Goal: Task Accomplishment & Management: Manage account settings

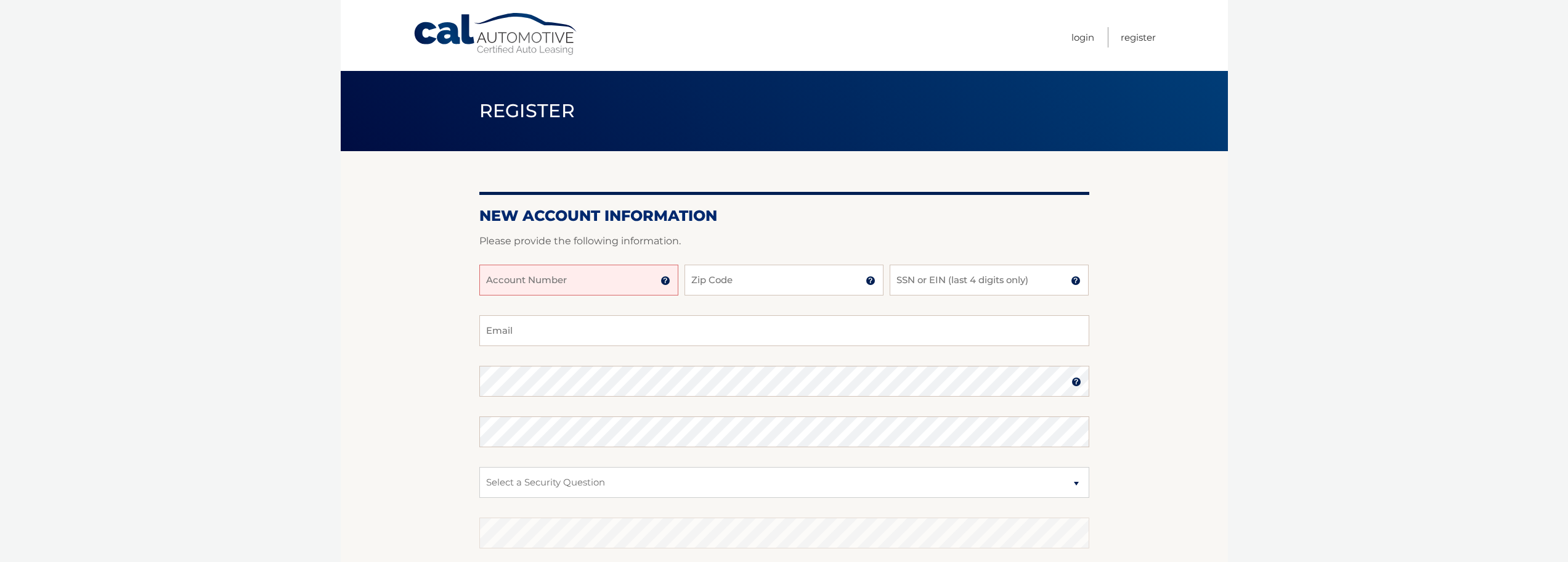
click at [581, 286] on input "Account Number" at bounding box center [579, 280] width 199 height 31
type input "44456021674"
click at [715, 288] on input "Zip Code" at bounding box center [784, 280] width 199 height 31
type input "33069"
type input "6072"
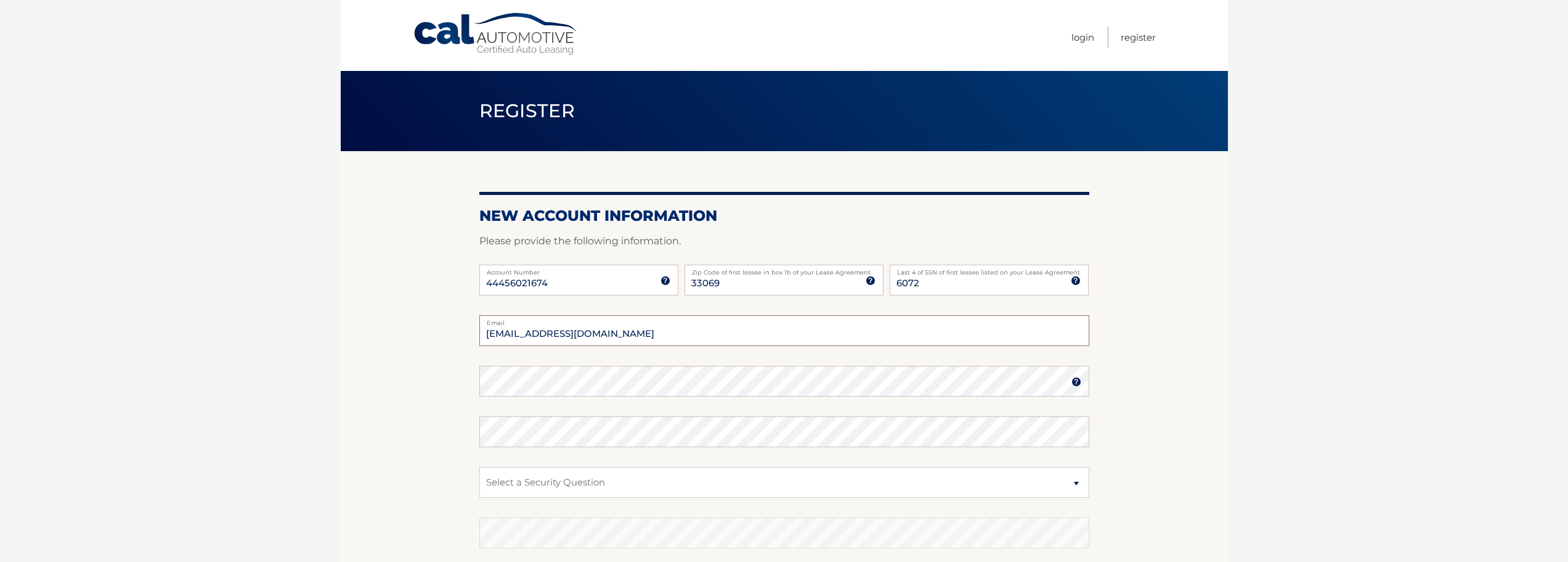
type input "rmandarano0526@gmail.com"
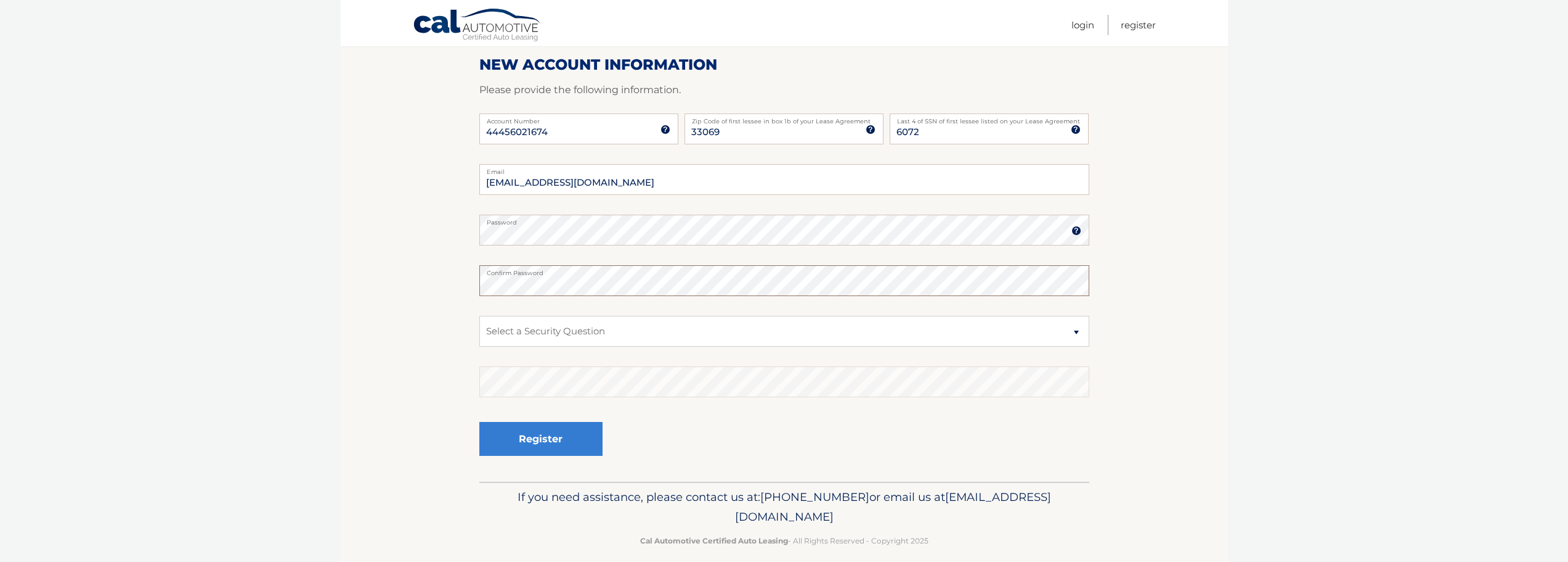
scroll to position [164, 0]
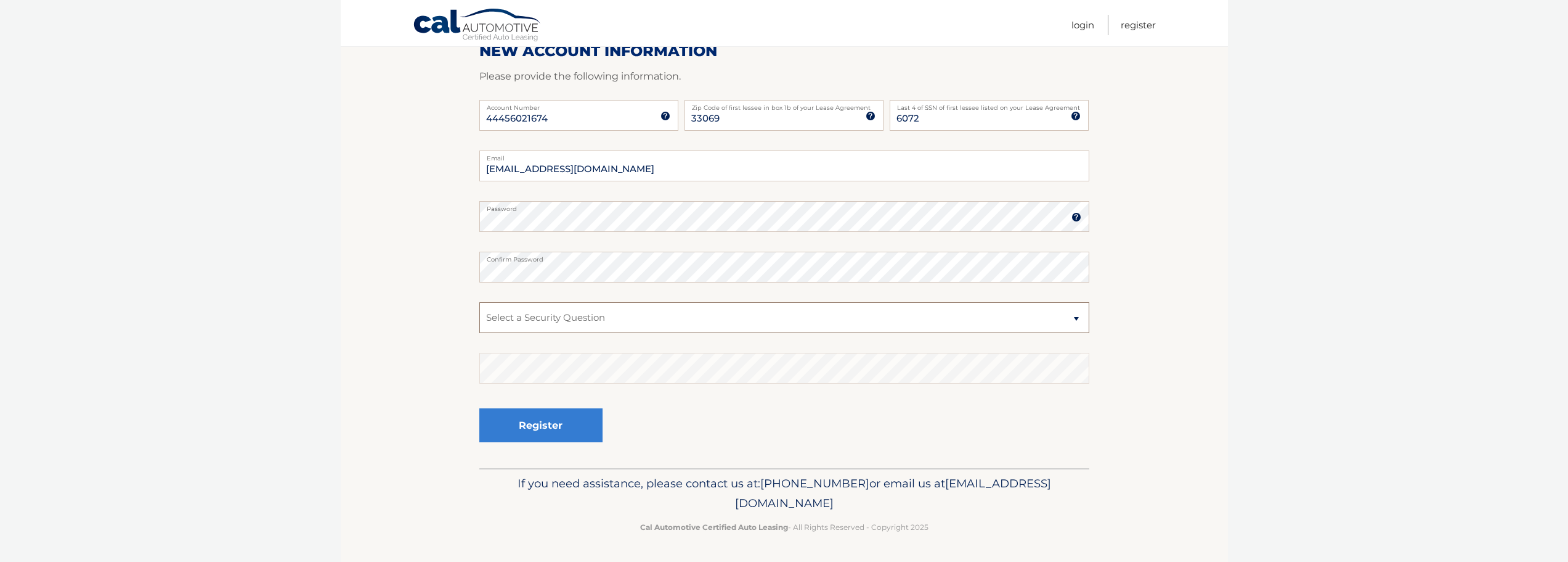
click at [625, 312] on select "Select a Security Question What was the name of your elementary school? What is…" at bounding box center [784, 318] width 610 height 31
click at [631, 318] on select "Select a Security Question What was the name of your elementary school? What is…" at bounding box center [784, 318] width 610 height 31
select select "2"
click at [479, 302] on select "Select a Security Question What was the name of your elementary school? What is…" at bounding box center [784, 318] width 610 height 31
click at [533, 430] on button "Register" at bounding box center [541, 425] width 123 height 34
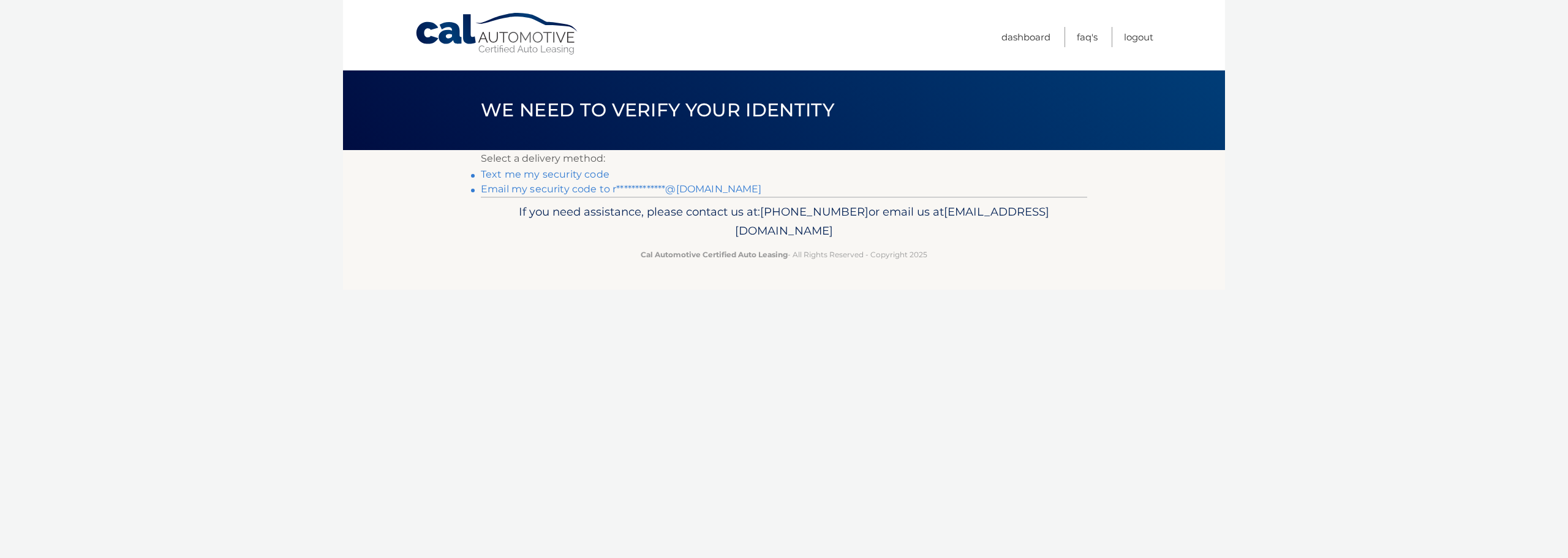
click at [544, 172] on link "Text me my security code" at bounding box center [545, 174] width 128 height 12
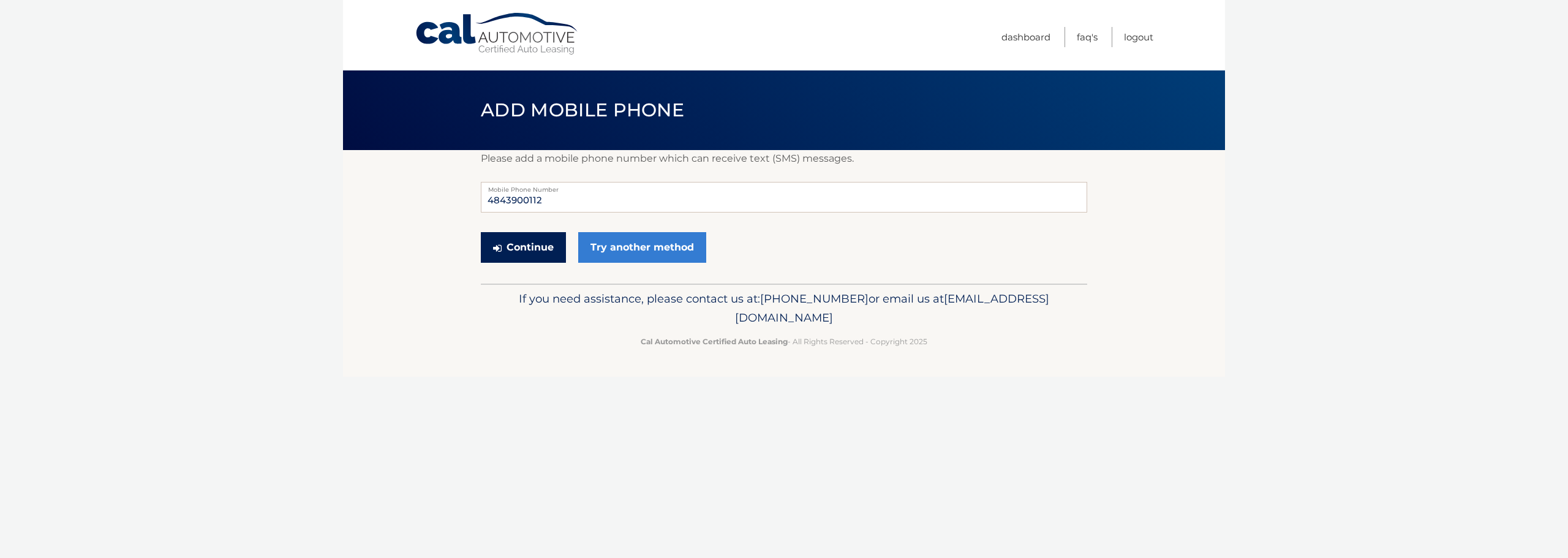
click at [518, 246] on button "Continue" at bounding box center [523, 247] width 85 height 31
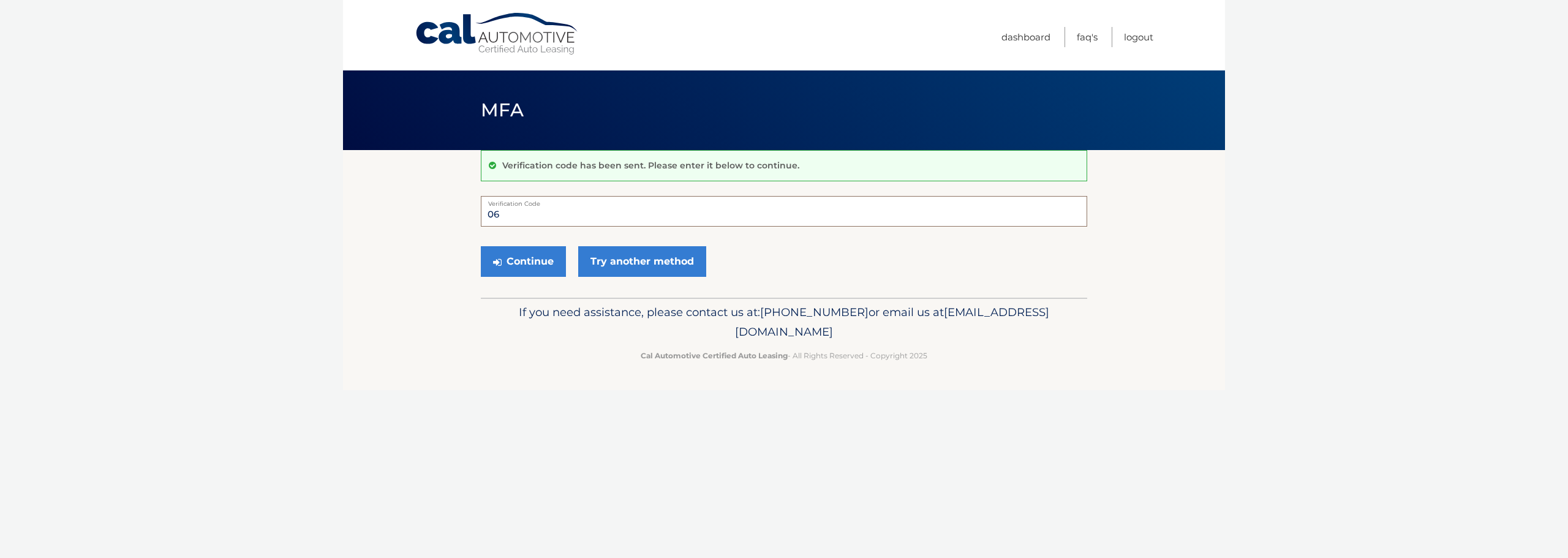
click at [553, 218] on input "06" at bounding box center [784, 211] width 606 height 31
type input "064489"
click at [502, 270] on button "Continue" at bounding box center [523, 262] width 85 height 31
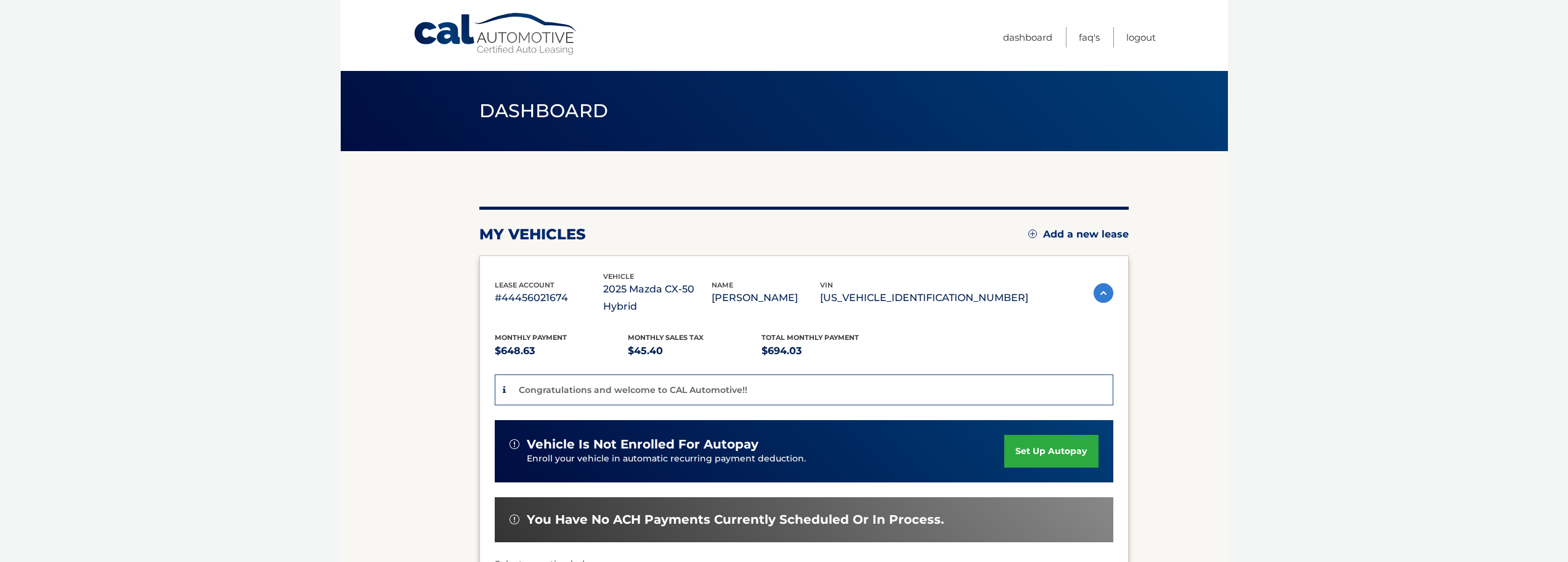
click at [1356, 253] on body "Cal Automotive Menu Dashboard FAQ's Logout" at bounding box center [784, 281] width 1568 height 562
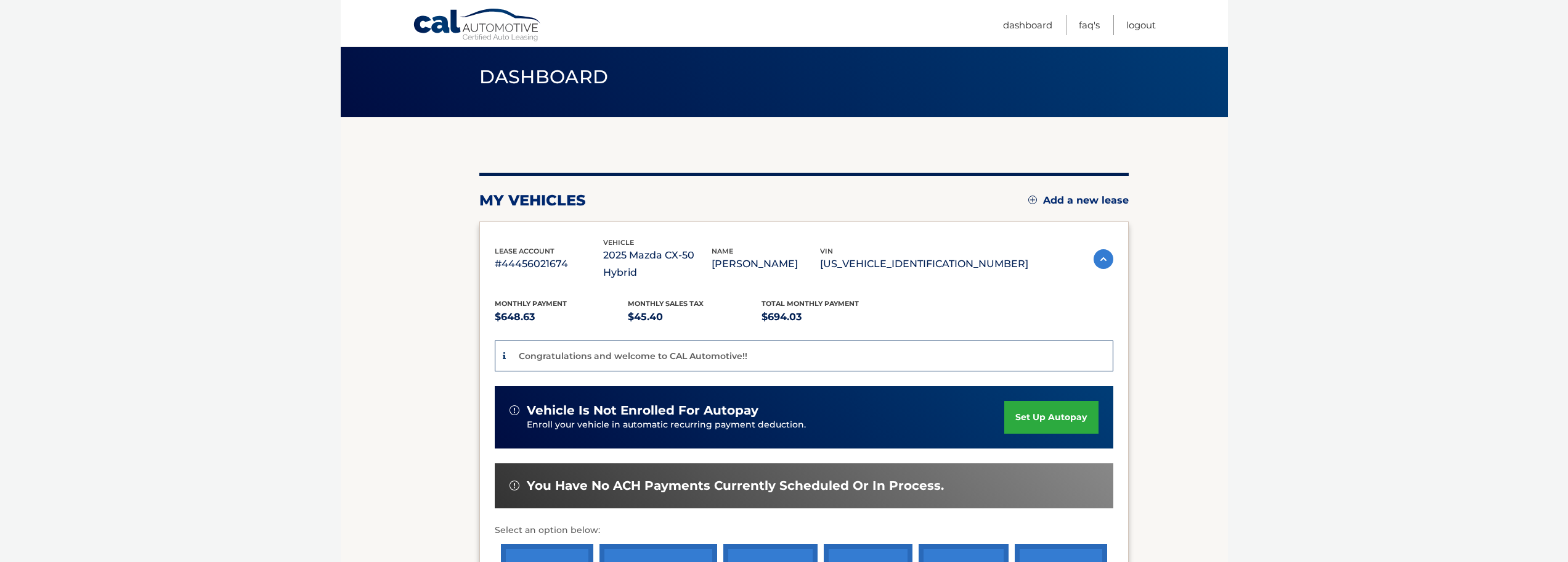
scroll to position [62, 0]
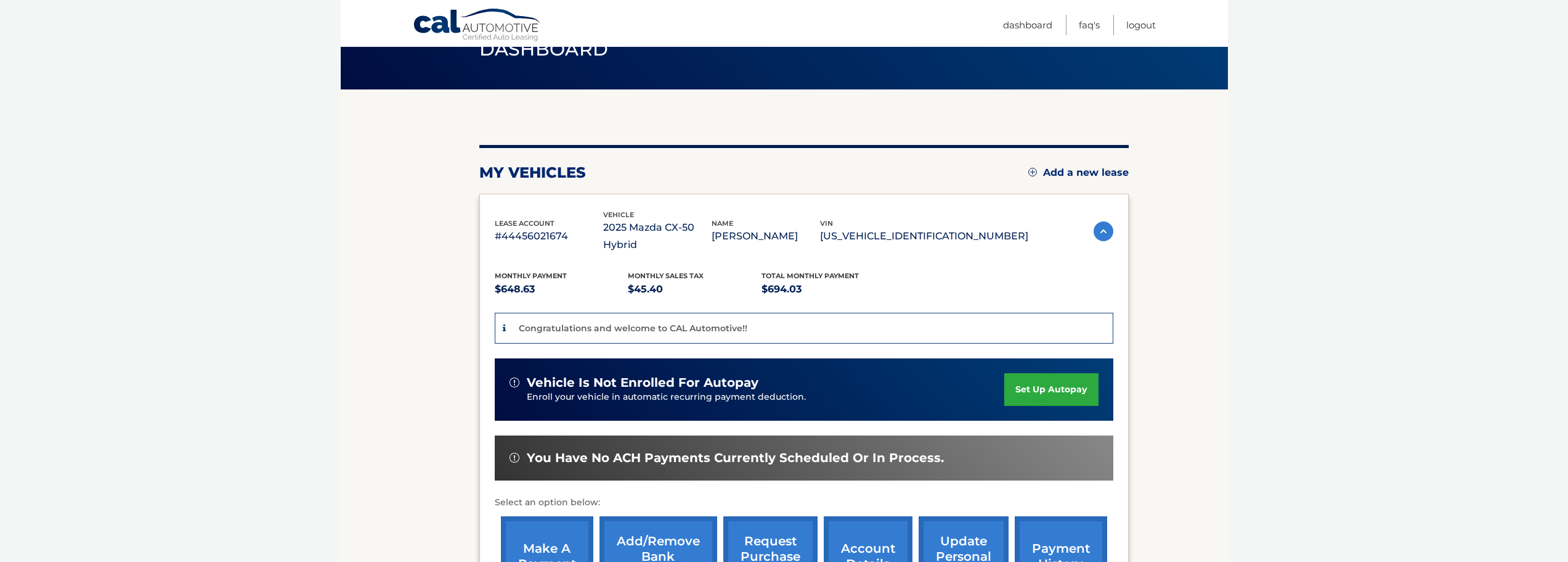
click at [1055, 373] on link "set up autopay" at bounding box center [1052, 389] width 94 height 33
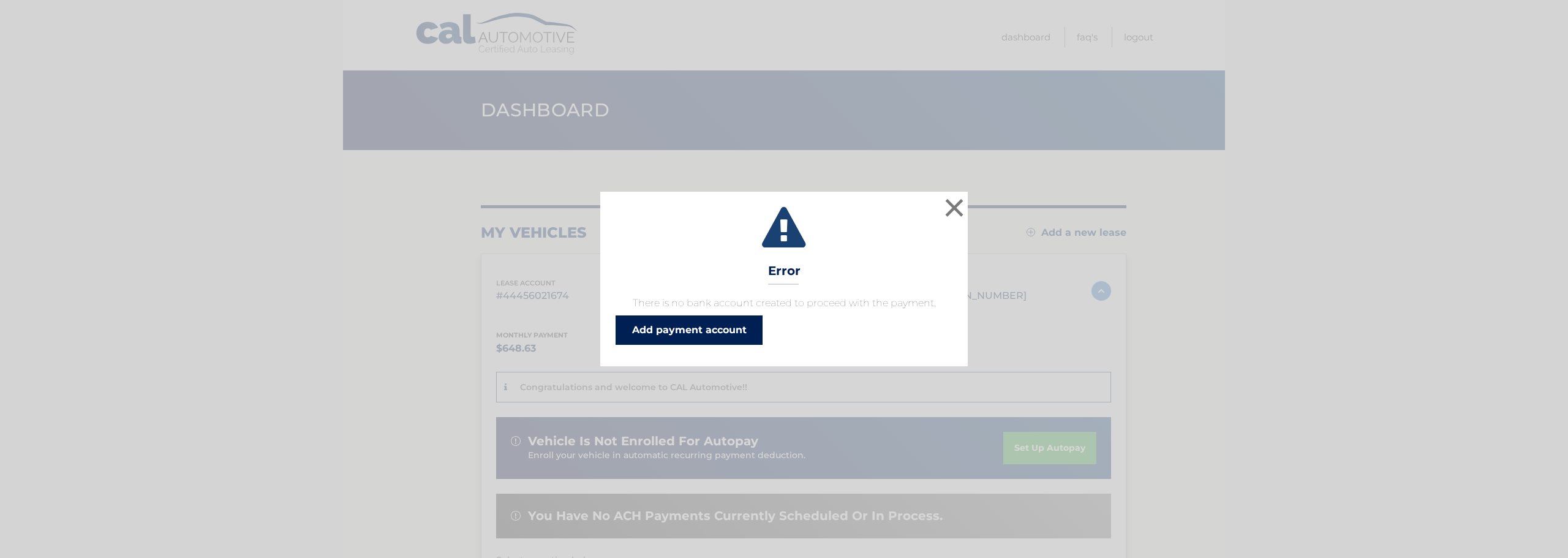
click at [696, 326] on link "Add payment account" at bounding box center [688, 330] width 147 height 29
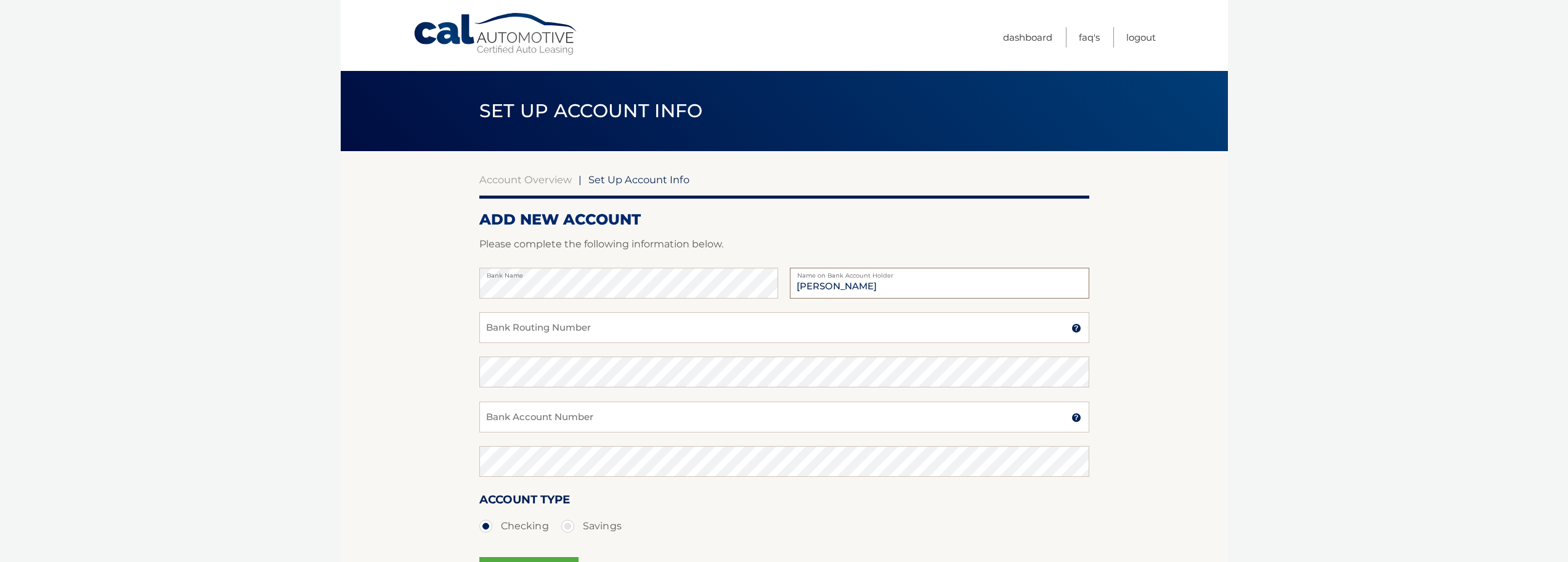
type input "Ricardo Mandarano"
click at [579, 321] on input "Bank Routing Number" at bounding box center [784, 328] width 610 height 31
type input "267084199"
click at [568, 408] on input "Bank Account Number" at bounding box center [784, 417] width 610 height 31
type input "1255128369"
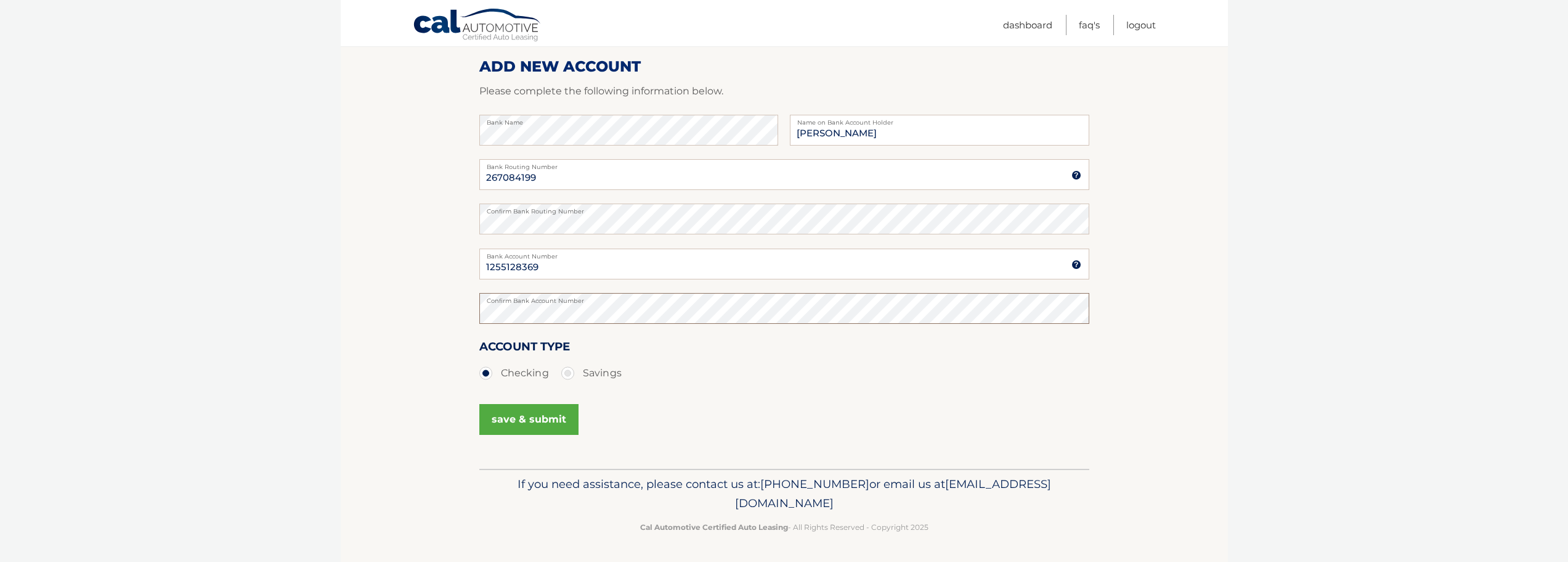
scroll to position [153, 0]
click at [513, 426] on button "save & submit" at bounding box center [529, 419] width 99 height 31
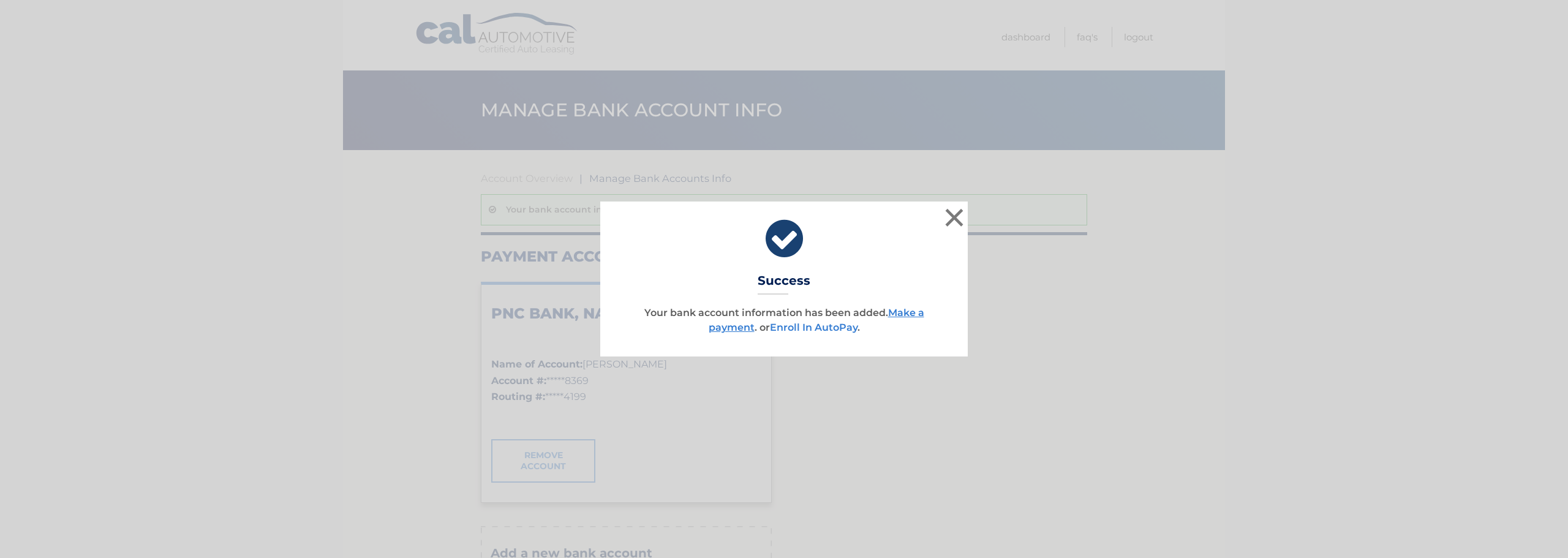
click at [838, 327] on link "Enroll In AutoPay" at bounding box center [814, 327] width 88 height 12
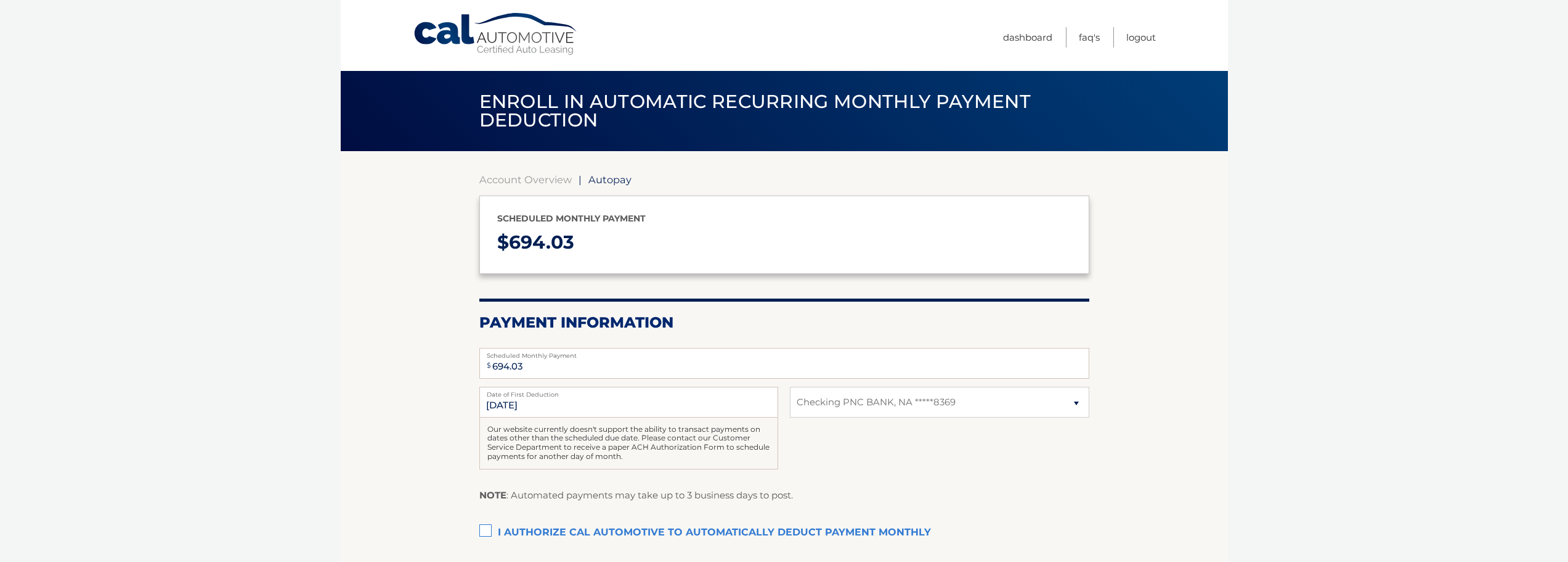
select select "NDJlODNiMWYtYTdhOC00ODlkLTliMGQtMDM4ZDRhZTU4NzZl"
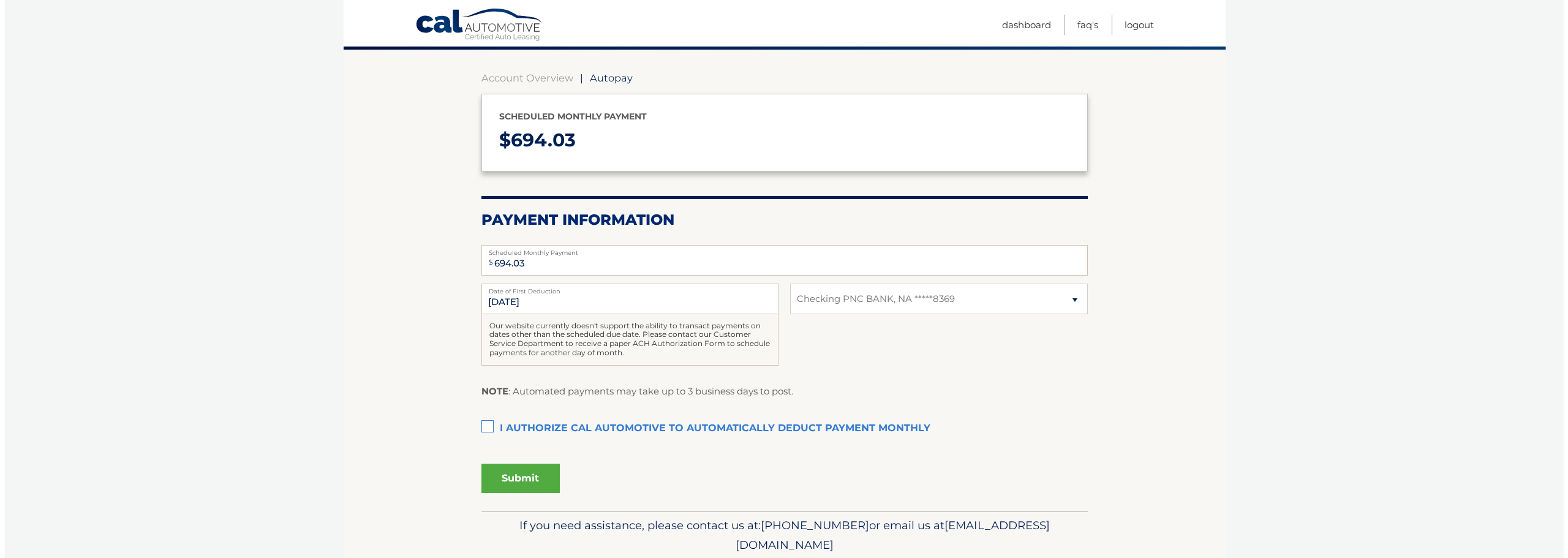
scroll to position [122, 0]
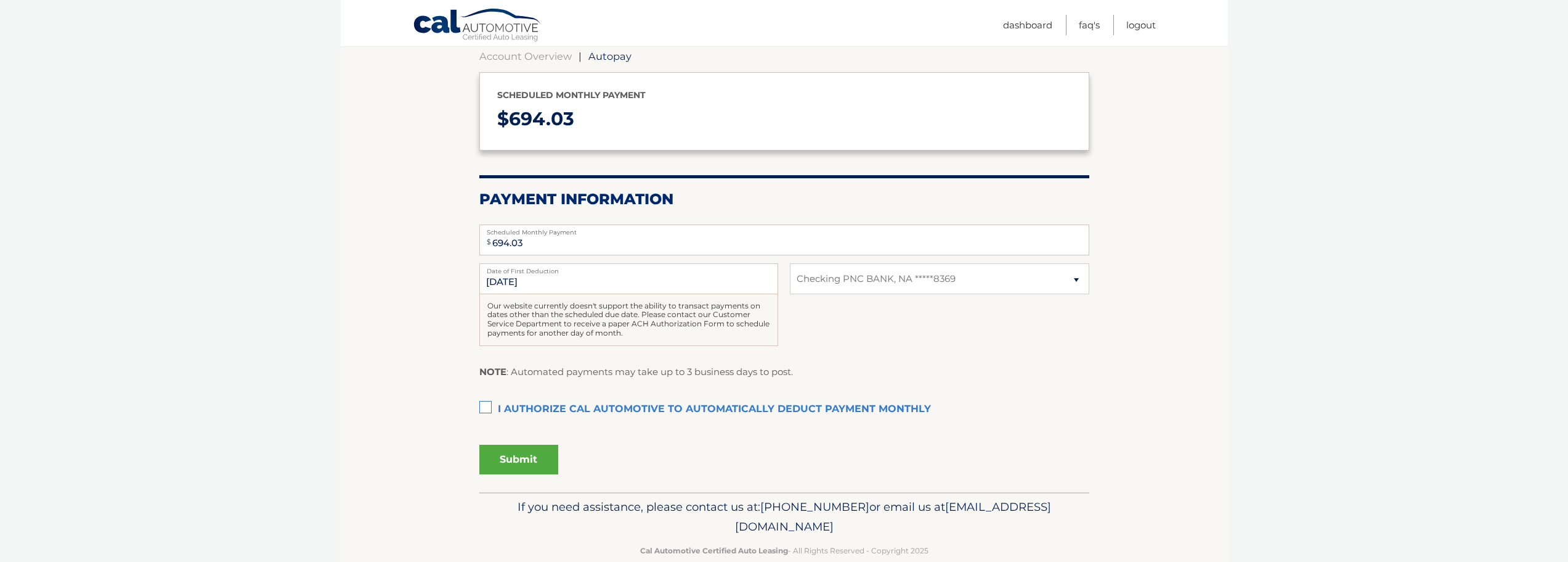
click at [486, 406] on label "I authorize cal automotive to automatically deduct payment monthly This checkbo…" at bounding box center [784, 409] width 610 height 25
click at [0, 0] on input "I authorize cal automotive to automatically deduct payment monthly This checkbo…" at bounding box center [0, 0] width 0 height 0
click at [508, 457] on button "Submit" at bounding box center [519, 459] width 79 height 30
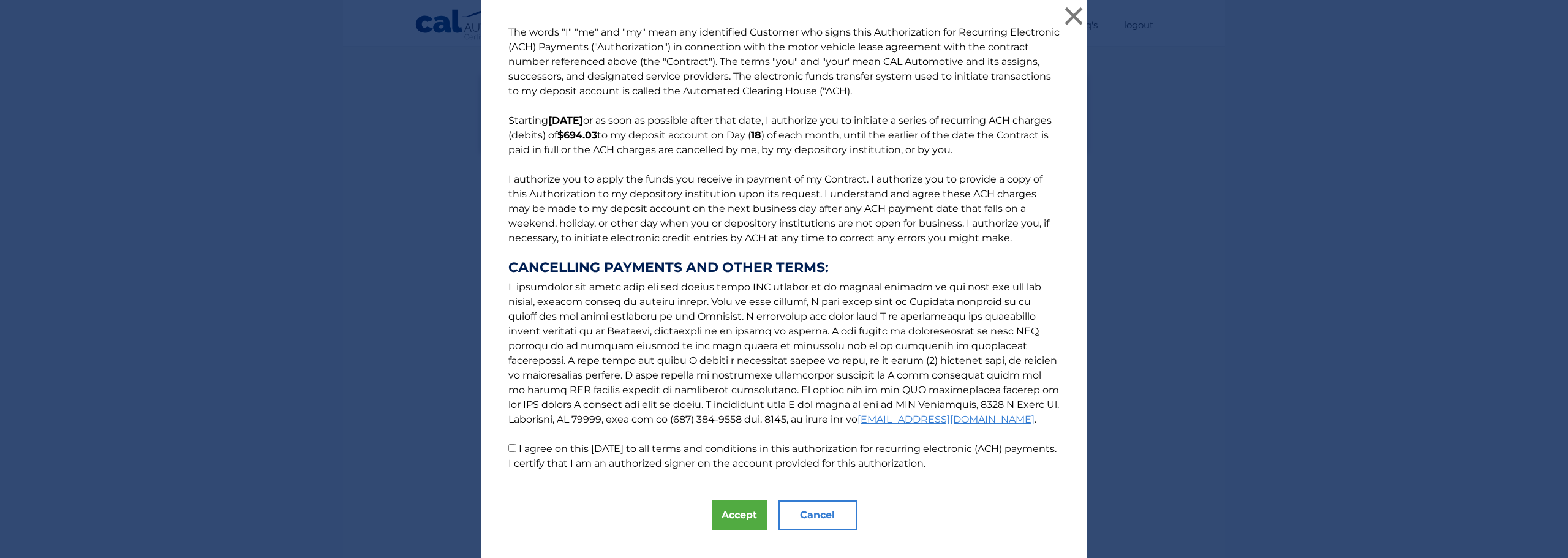
click at [510, 445] on input "I agree on this [DATE] to all terms and conditions in this authorization for re…" at bounding box center [512, 448] width 8 height 8
checkbox input "true"
click at [1013, 325] on p "The words "I" "me" and "my" mean any identified Customer who signs this Authori…" at bounding box center [784, 248] width 575 height 446
click at [725, 508] on button "Accept" at bounding box center [739, 515] width 55 height 29
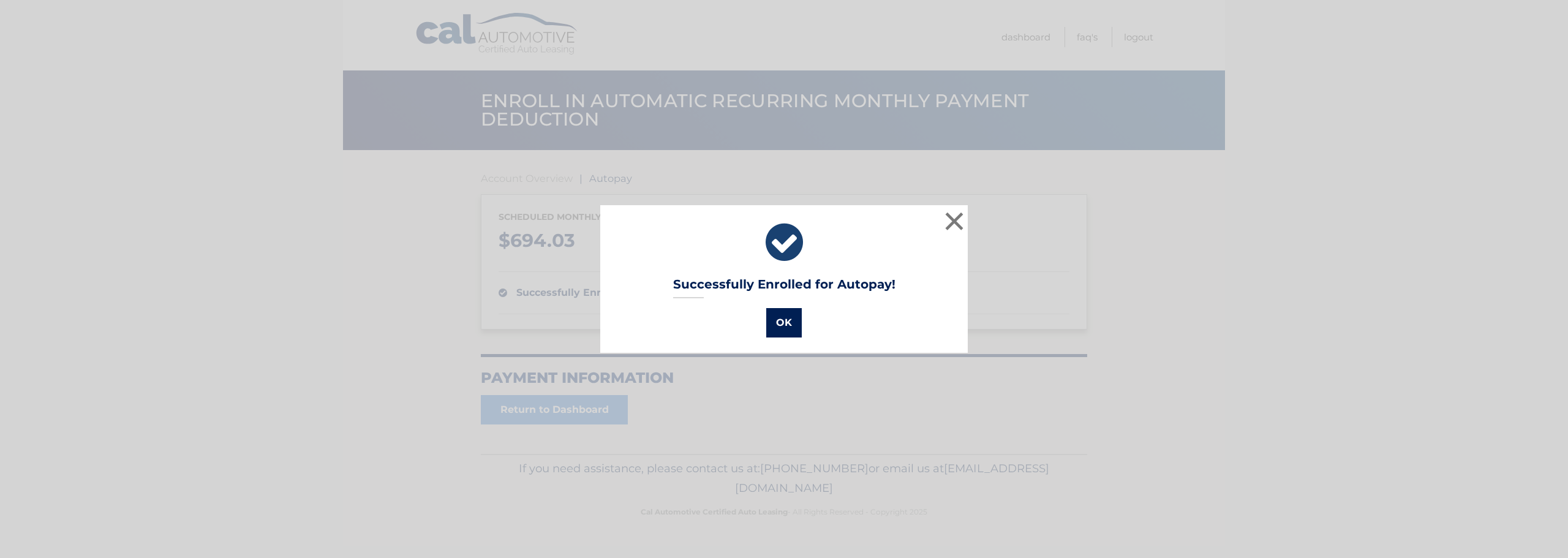
click at [776, 320] on button "OK" at bounding box center [784, 323] width 36 height 29
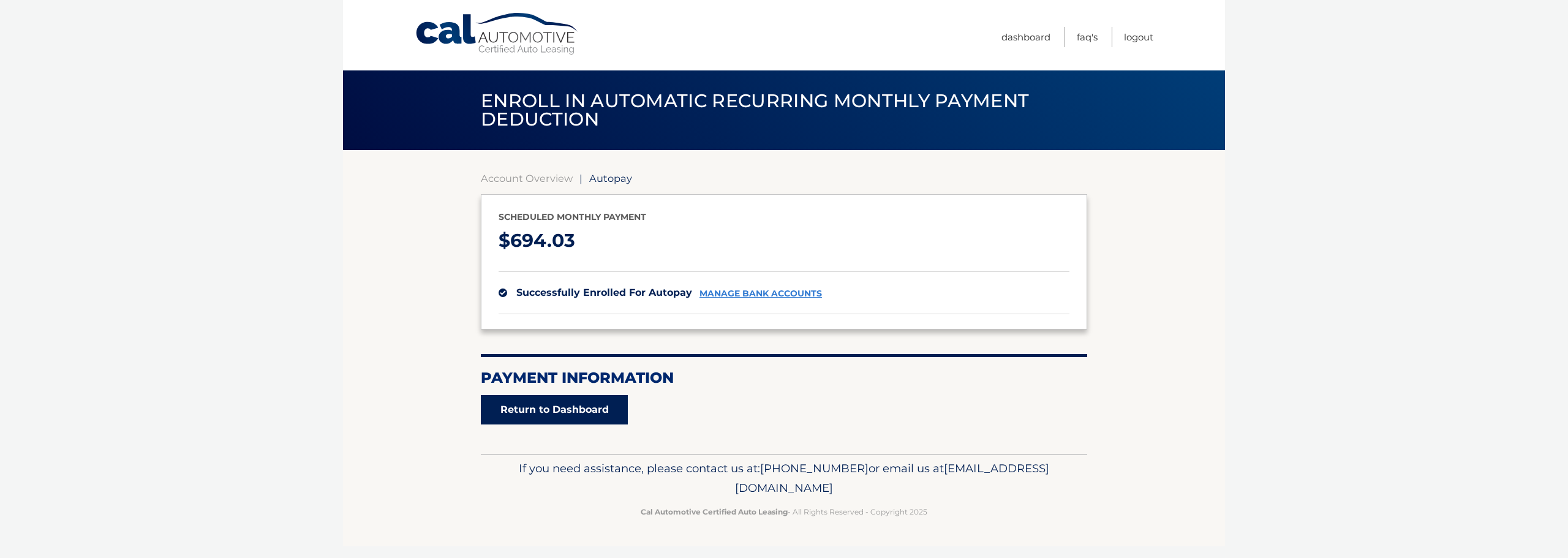
click at [514, 407] on link "Return to Dashboard" at bounding box center [554, 409] width 147 height 29
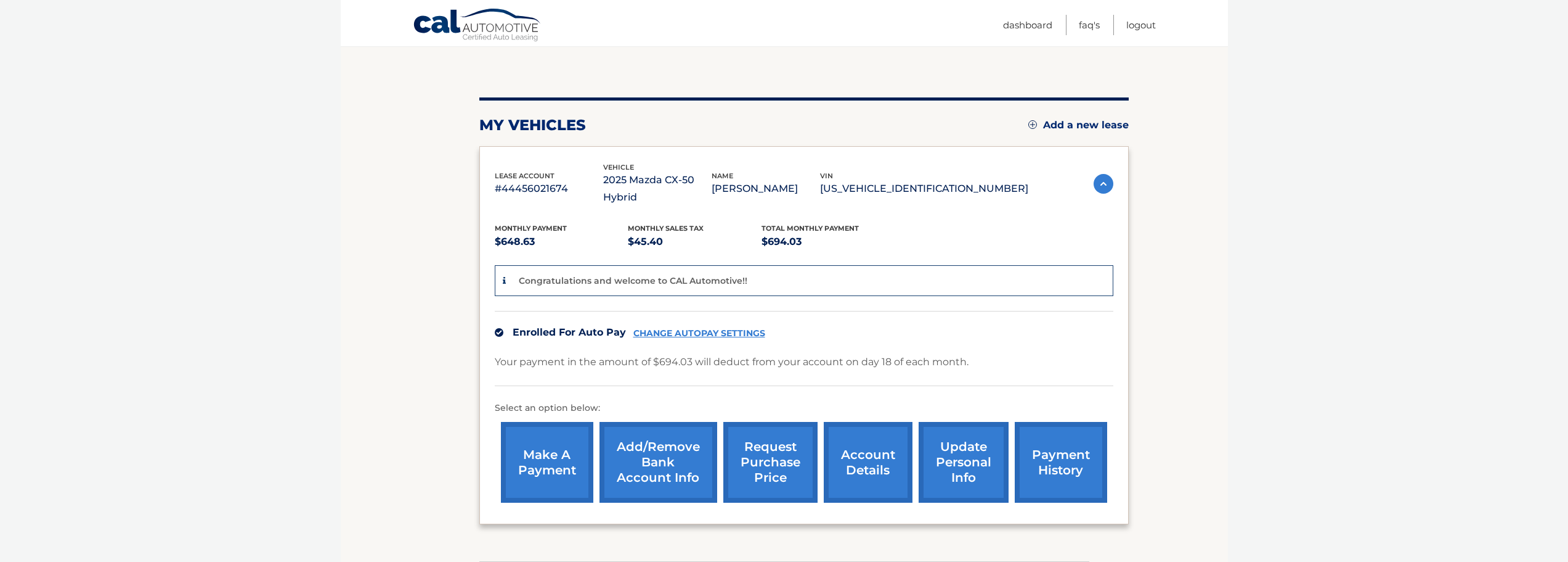
scroll to position [123, 0]
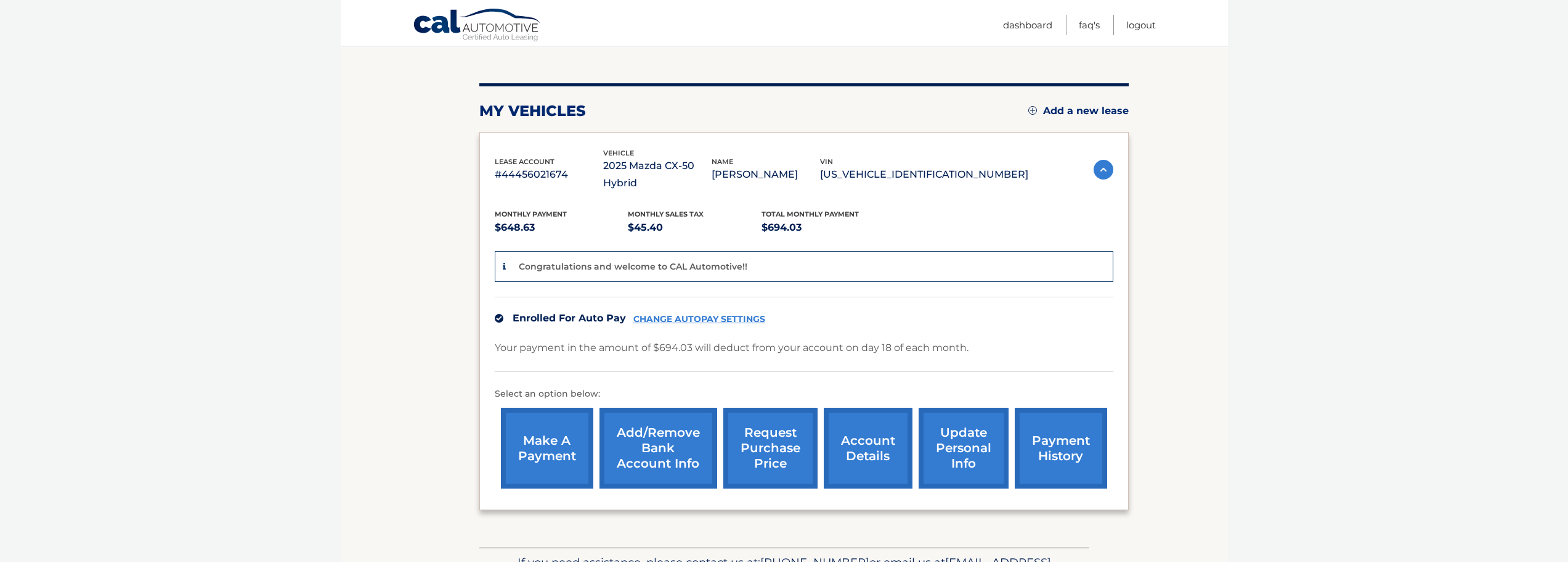
click at [1066, 423] on link "payment history" at bounding box center [1061, 448] width 93 height 81
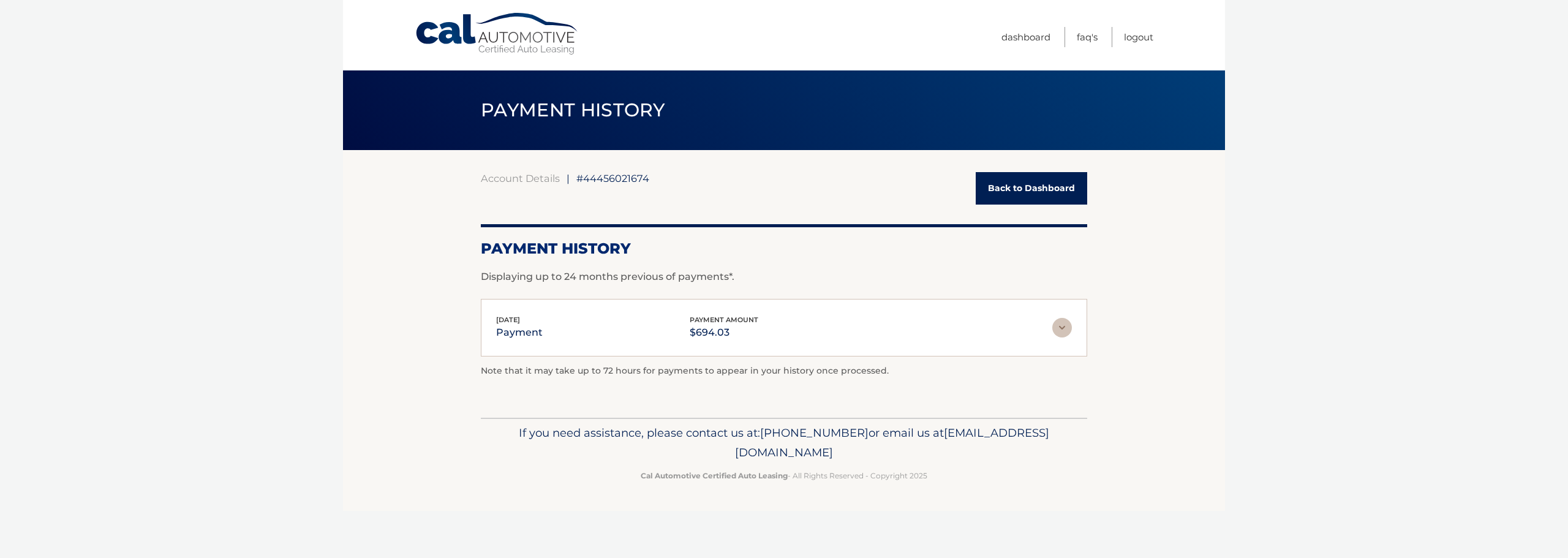
click at [1023, 183] on link "Back to Dashboard" at bounding box center [1032, 188] width 112 height 33
